Goal: Task Accomplishment & Management: Use online tool/utility

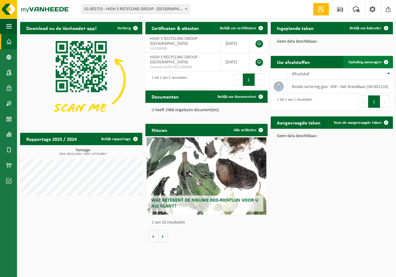
click at [357, 64] on span "Ophaling aanvragen" at bounding box center [364, 62] width 33 height 4
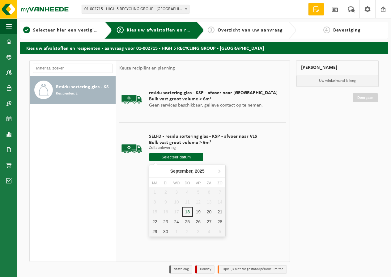
click at [169, 159] on input "text" at bounding box center [176, 157] width 54 height 8
click at [153, 219] on div "22" at bounding box center [154, 222] width 11 height 10
type input "Van 2025-09-22"
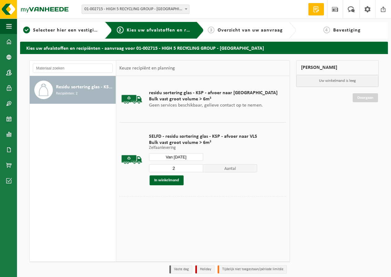
type input "2"
click at [197, 166] on input "2" at bounding box center [176, 168] width 54 height 8
click at [175, 180] on button "In winkelmand" at bounding box center [167, 181] width 34 height 10
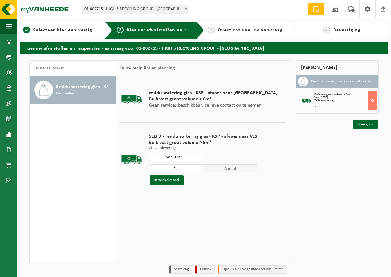
click at [177, 156] on input "Van 2025-09-22" at bounding box center [176, 157] width 54 height 8
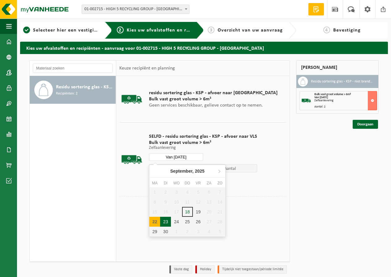
click at [166, 221] on div "23" at bounding box center [165, 222] width 11 height 10
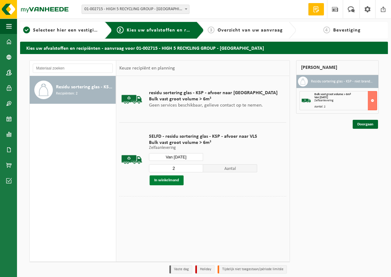
click at [163, 181] on button "In winkelmand" at bounding box center [167, 181] width 34 height 10
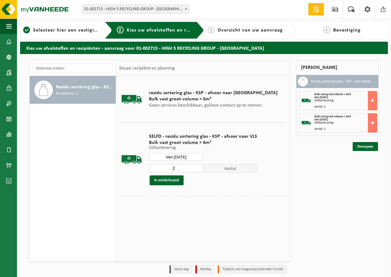
click at [181, 157] on input "Van 2025-09-23" at bounding box center [176, 157] width 54 height 8
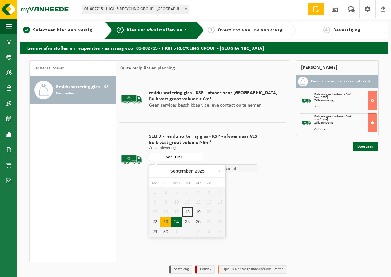
click at [177, 222] on div "24" at bounding box center [176, 222] width 11 height 10
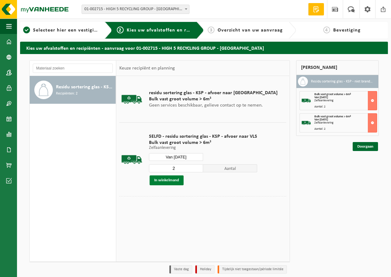
click at [165, 180] on button "In winkelmand" at bounding box center [167, 181] width 34 height 10
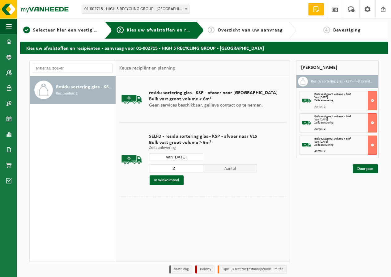
click at [175, 158] on input "Van 2025-09-24" at bounding box center [176, 157] width 54 height 8
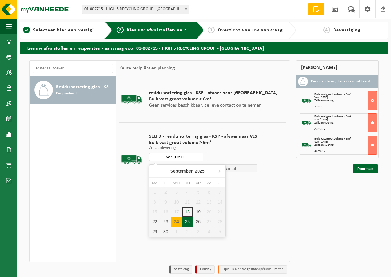
click at [186, 220] on div "25" at bounding box center [187, 222] width 11 height 10
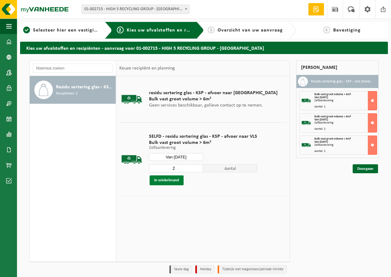
click at [170, 183] on button "In winkelmand" at bounding box center [167, 181] width 34 height 10
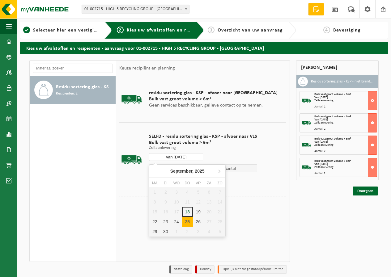
click at [178, 158] on input "Van 2025-09-25" at bounding box center [176, 157] width 54 height 8
click at [197, 220] on div "26" at bounding box center [198, 222] width 11 height 10
type input "Van 2025-09-26"
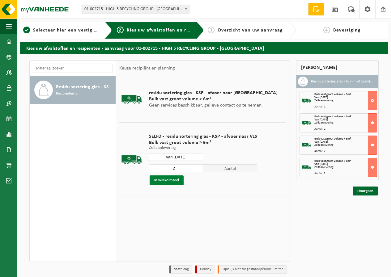
click at [172, 181] on button "In winkelmand" at bounding box center [167, 181] width 34 height 10
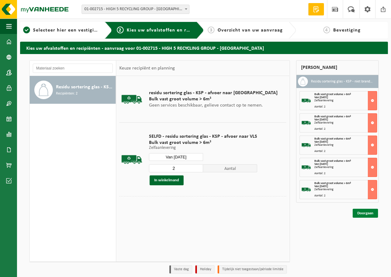
click at [362, 212] on link "Doorgaan" at bounding box center [365, 213] width 25 height 9
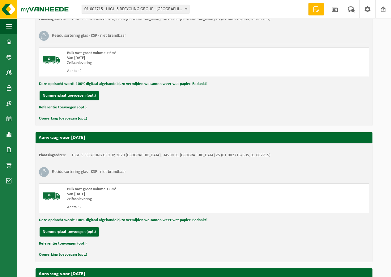
scroll to position [565, 0]
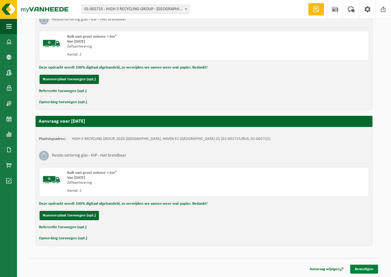
click at [358, 268] on link "Bevestigen" at bounding box center [364, 269] width 28 height 9
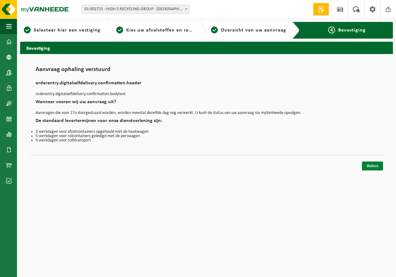
click at [373, 165] on link "Sluiten" at bounding box center [372, 166] width 21 height 9
